Goal: Task Accomplishment & Management: Use online tool/utility

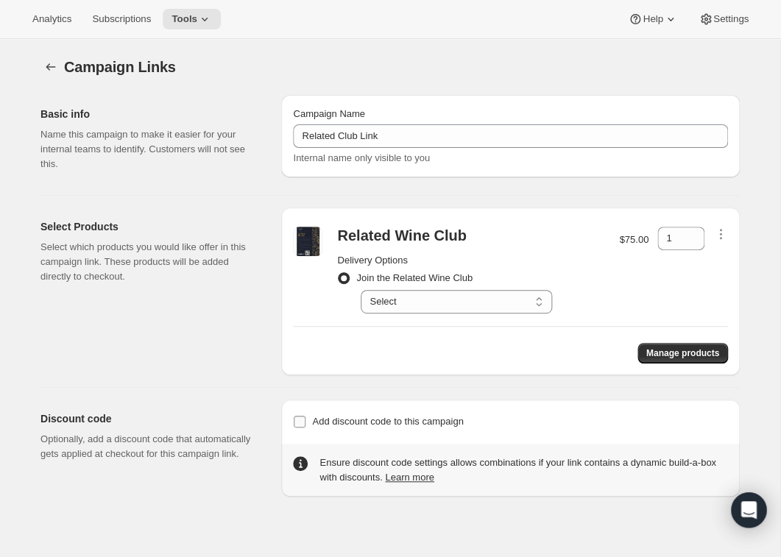
click at [303, 425] on input "Add discount code to this campaign" at bounding box center [300, 422] width 12 height 12
checkbox input "true"
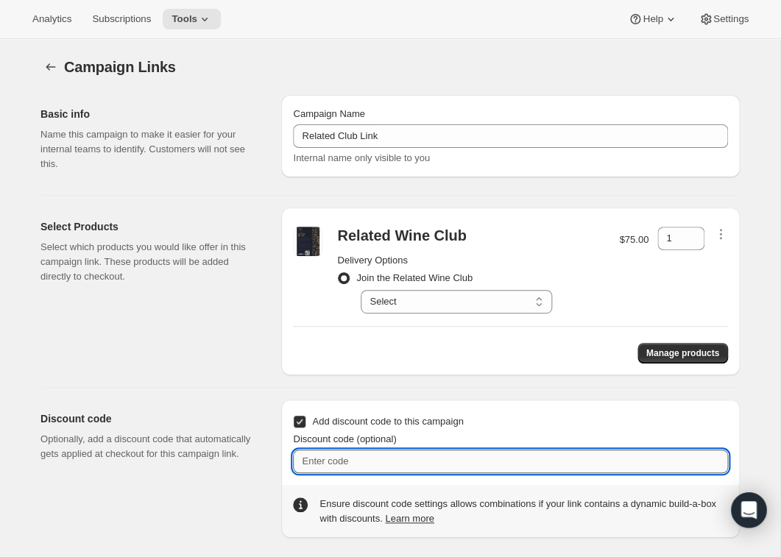
click at [316, 462] on input "Discount code (optional)" at bounding box center [510, 462] width 435 height 24
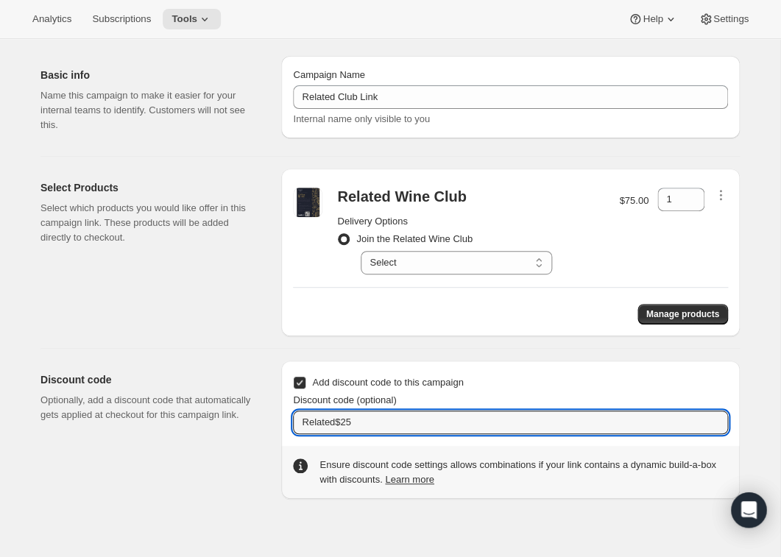
type input "Related$25"
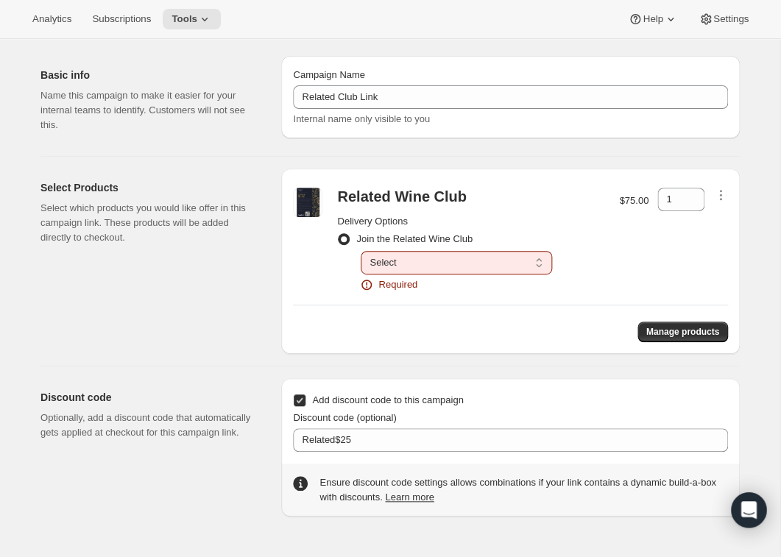
select select "gid://shopify/SellingPlan/1767112773"
click option "Deliver every month on the 25th." at bounding box center [0, 0] width 0 height 0
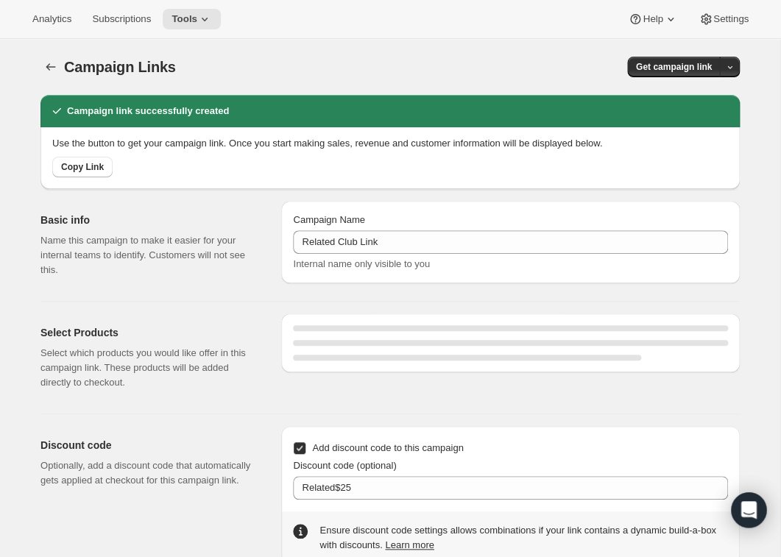
select select "gid://shopify/SellingPlan/1767112773"
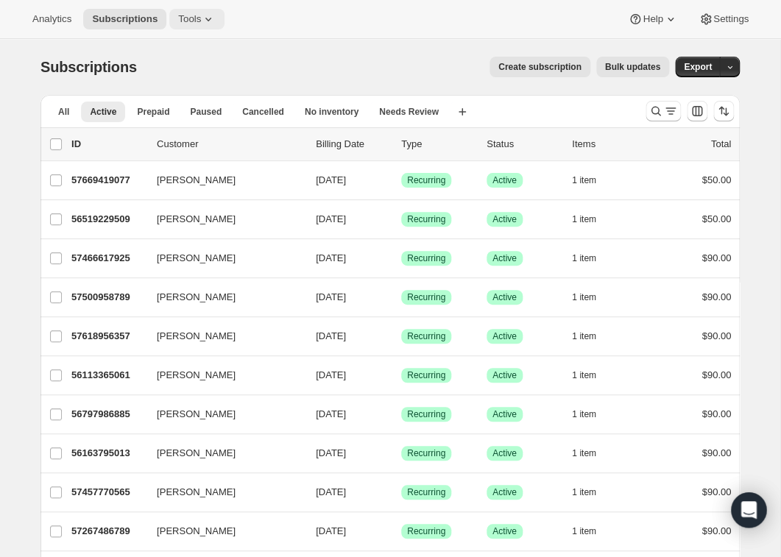
click at [201, 18] on span "Tools" at bounding box center [189, 19] width 23 height 12
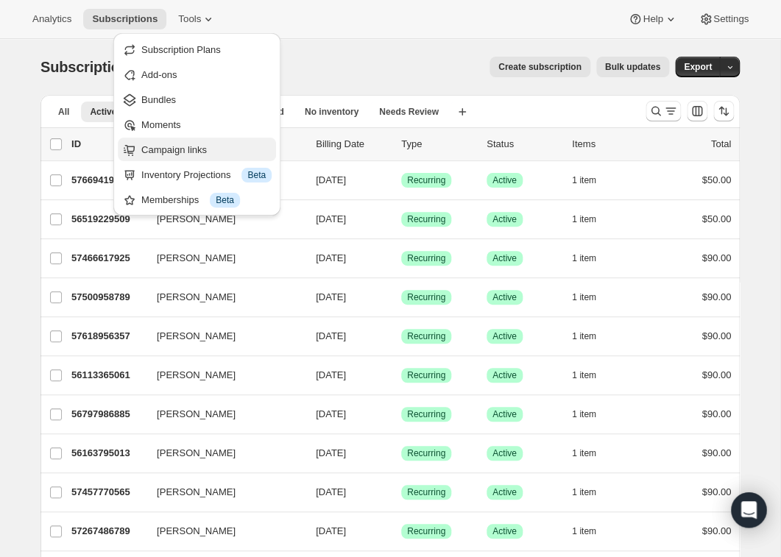
click at [168, 150] on span "Campaign links" at bounding box center [173, 149] width 65 height 11
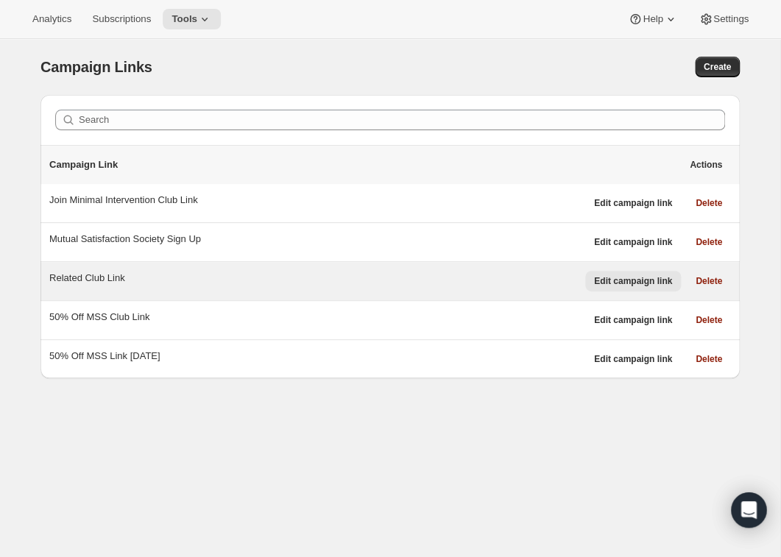
click at [638, 280] on span "Edit campaign link" at bounding box center [633, 281] width 78 height 12
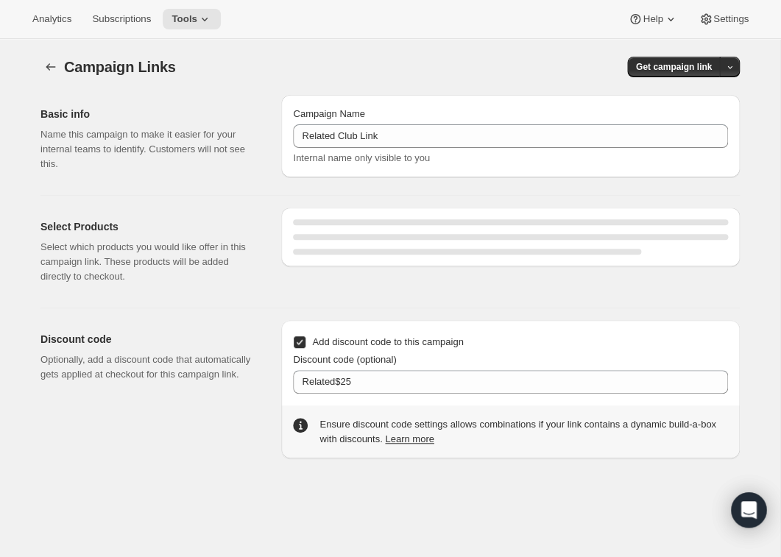
select select "gid://shopify/SellingPlan/1767112773"
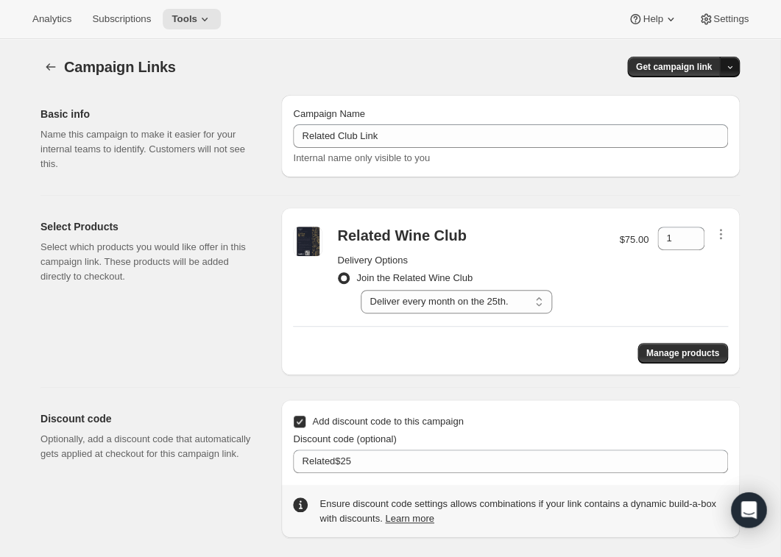
click at [731, 71] on icon "button" at bounding box center [730, 68] width 10 height 10
click at [714, 95] on span "Copy Link" at bounding box center [709, 97] width 43 height 11
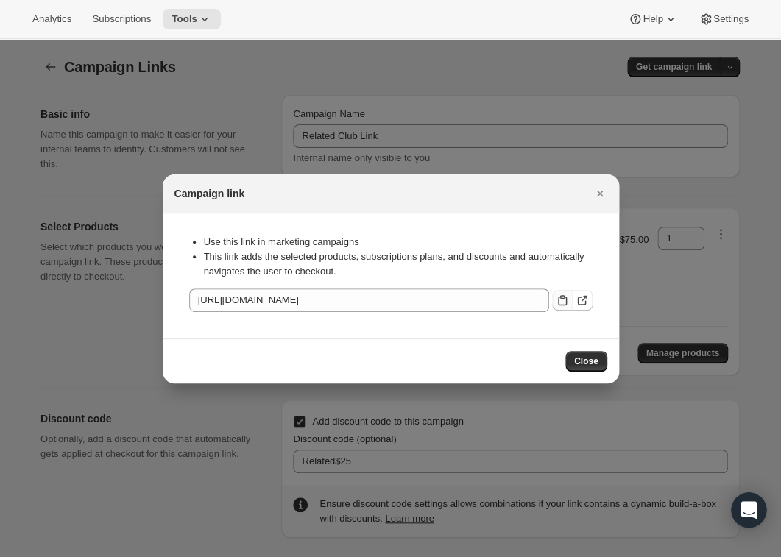
click at [561, 301] on icon ":r6i:" at bounding box center [562, 300] width 15 height 15
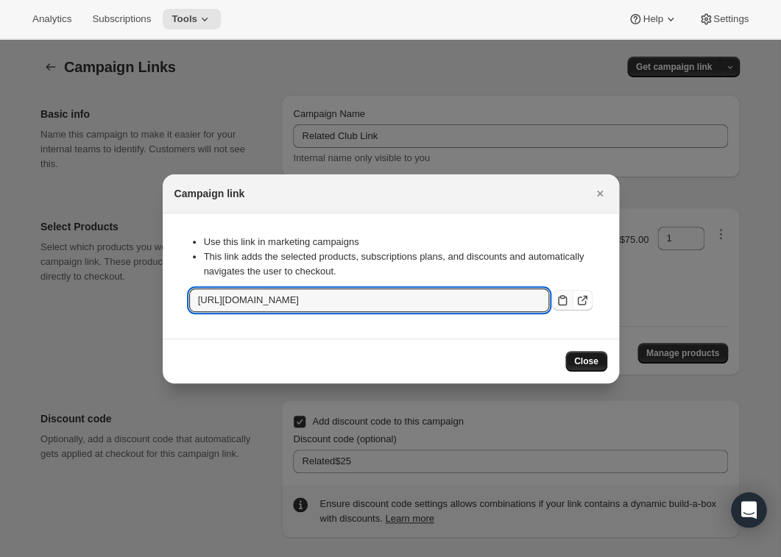
click at [584, 361] on span "Close" at bounding box center [586, 361] width 24 height 12
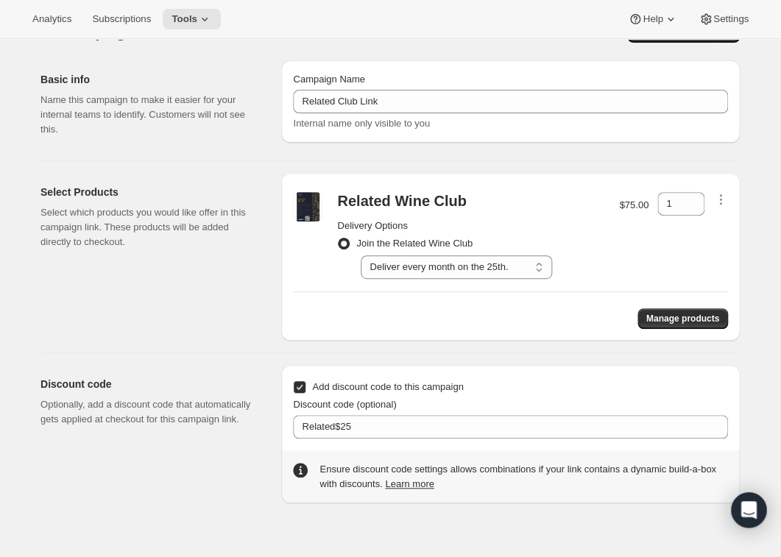
scroll to position [39, 0]
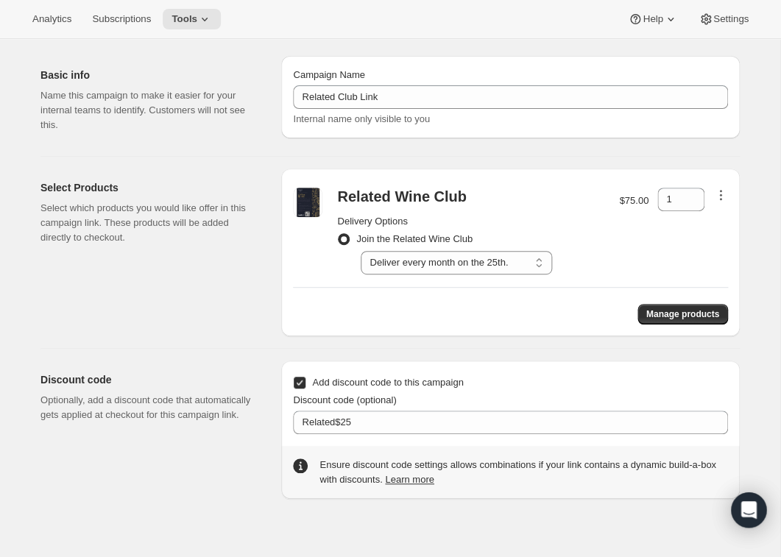
click at [723, 195] on icon "button" at bounding box center [720, 195] width 15 height 15
click at [751, 172] on div "Campaign Links. This page is ready Campaign Links Get campaign link Basic info …" at bounding box center [390, 249] width 734 height 499
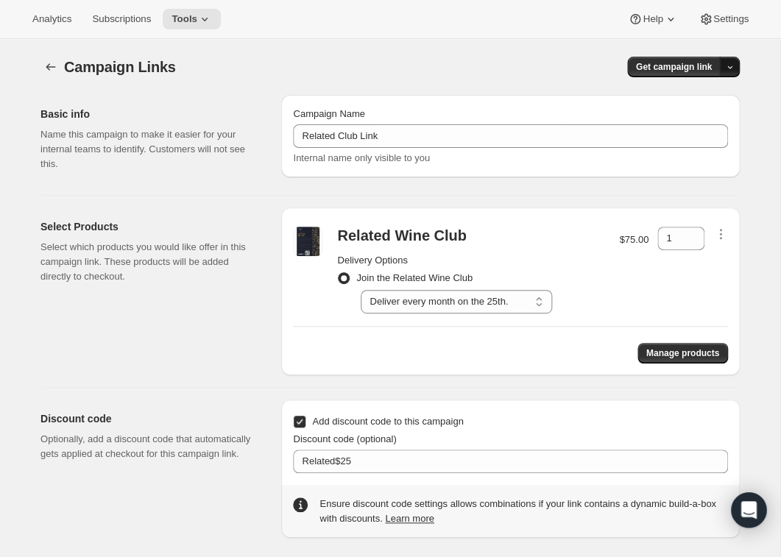
click at [726, 65] on icon "button" at bounding box center [730, 68] width 10 height 10
click at [707, 102] on span "Copy Link" at bounding box center [709, 97] width 43 height 11
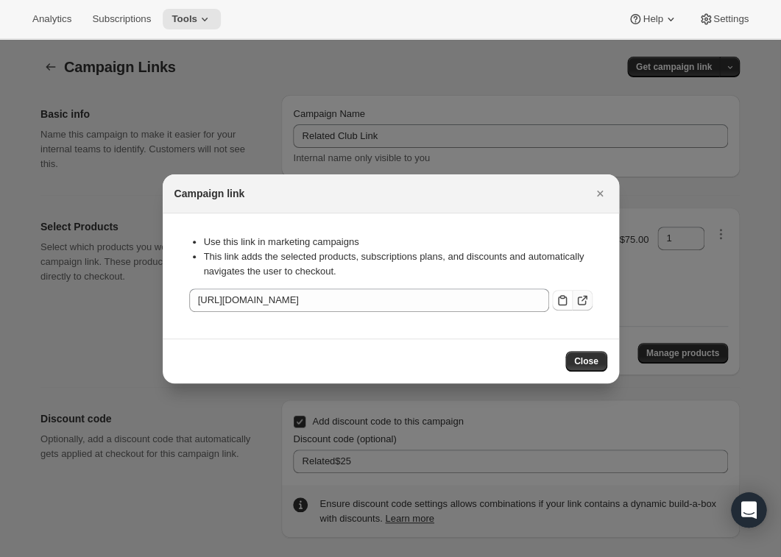
click at [581, 298] on icon ":r6i:" at bounding box center [582, 300] width 15 height 15
click at [587, 360] on span "Close" at bounding box center [586, 361] width 24 height 12
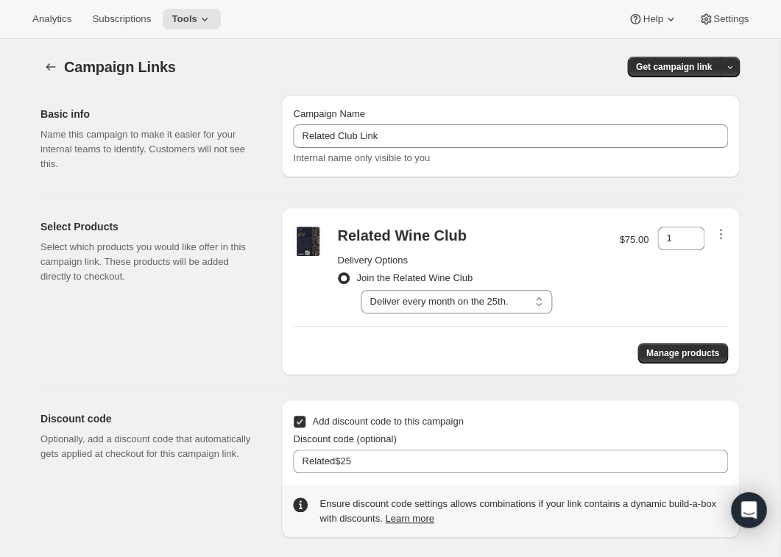
scroll to position [39, 0]
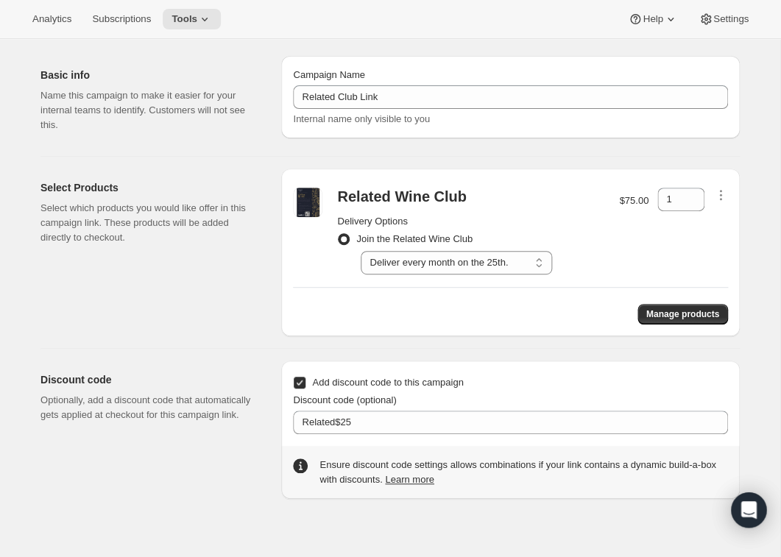
click at [300, 383] on input "Add discount code to this campaign" at bounding box center [300, 383] width 12 height 12
checkbox input "false"
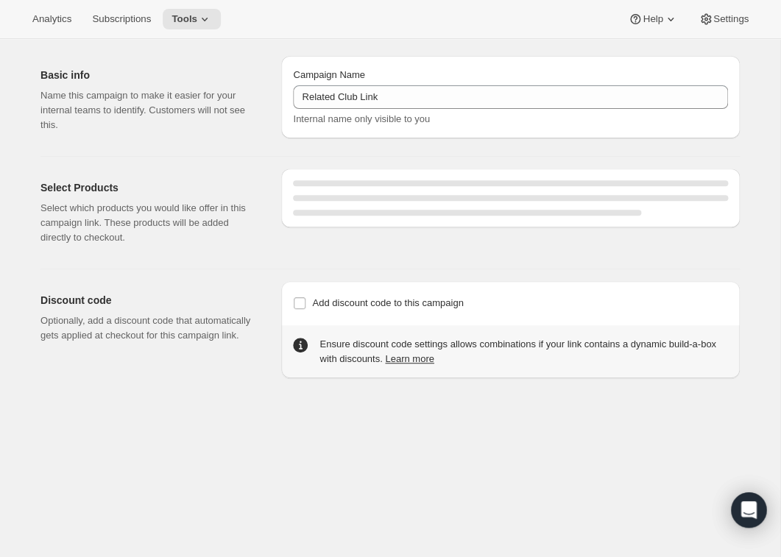
select select "gid://shopify/SellingPlan/1767112773"
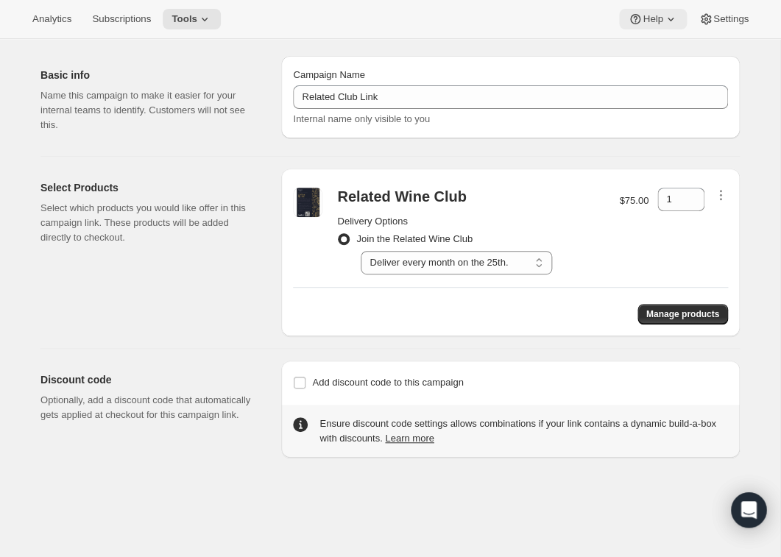
scroll to position [0, 0]
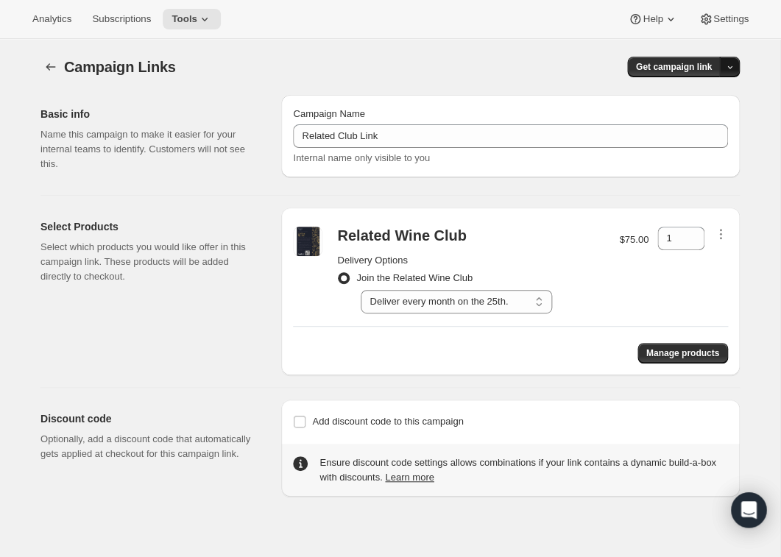
click at [727, 65] on icon "button" at bounding box center [730, 68] width 10 height 10
click at [708, 99] on span "Copy Link" at bounding box center [709, 97] width 43 height 11
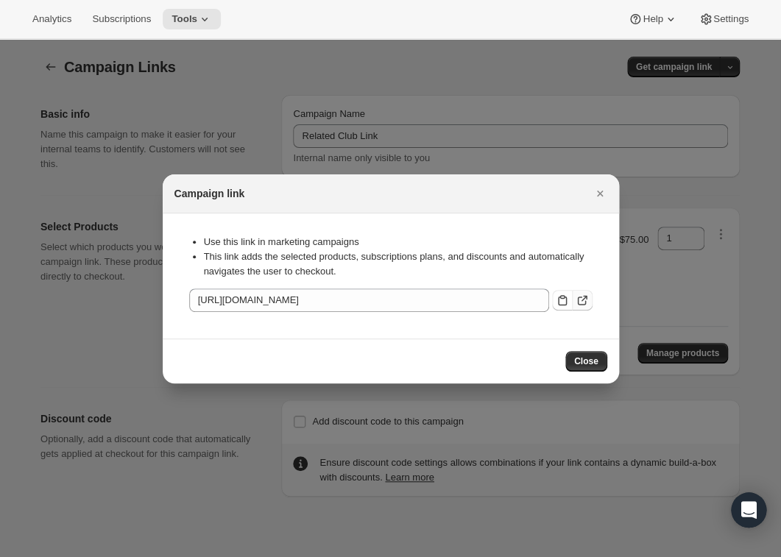
click at [584, 302] on icon ":r6i:" at bounding box center [582, 300] width 15 height 15
